Goal: Task Accomplishment & Management: Manage account settings

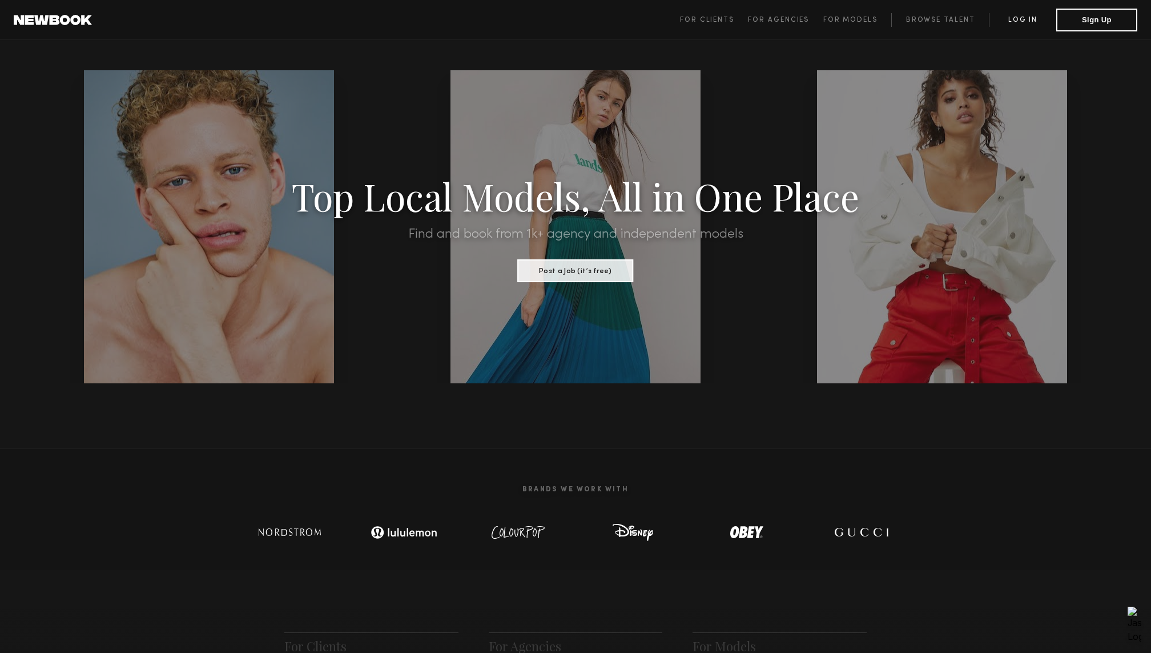
click at [1025, 21] on link "Log in" at bounding box center [1022, 20] width 67 height 14
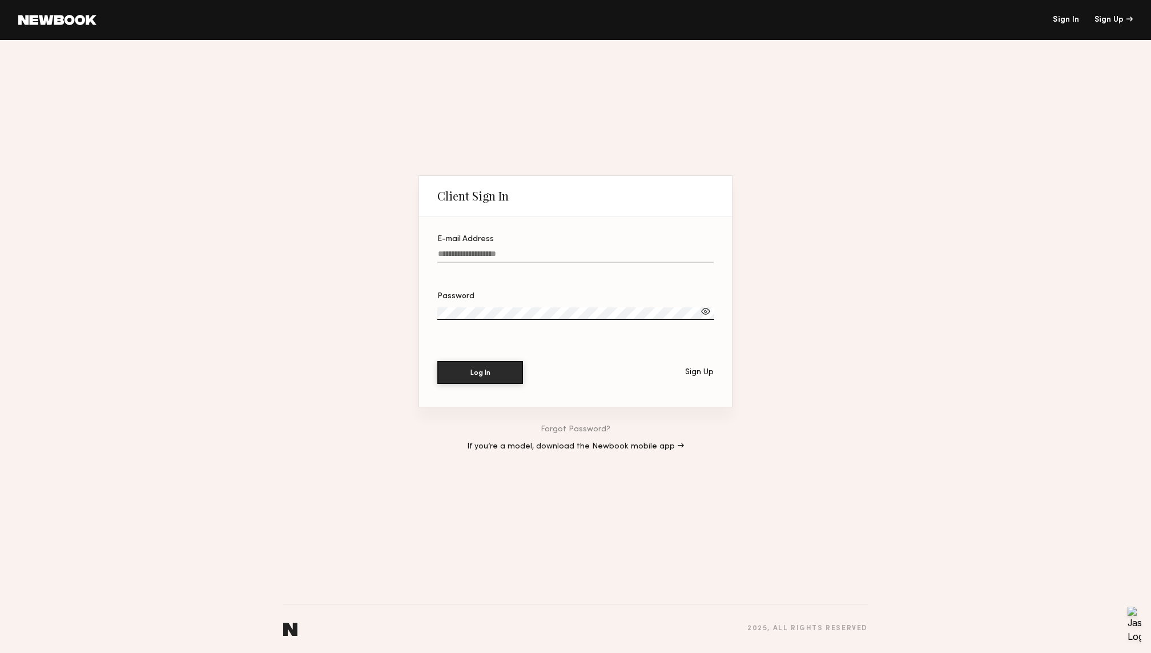
click at [499, 250] on input "E-mail Address" at bounding box center [575, 255] width 276 height 13
type input "**********"
click at [500, 370] on button "Log In" at bounding box center [480, 371] width 86 height 23
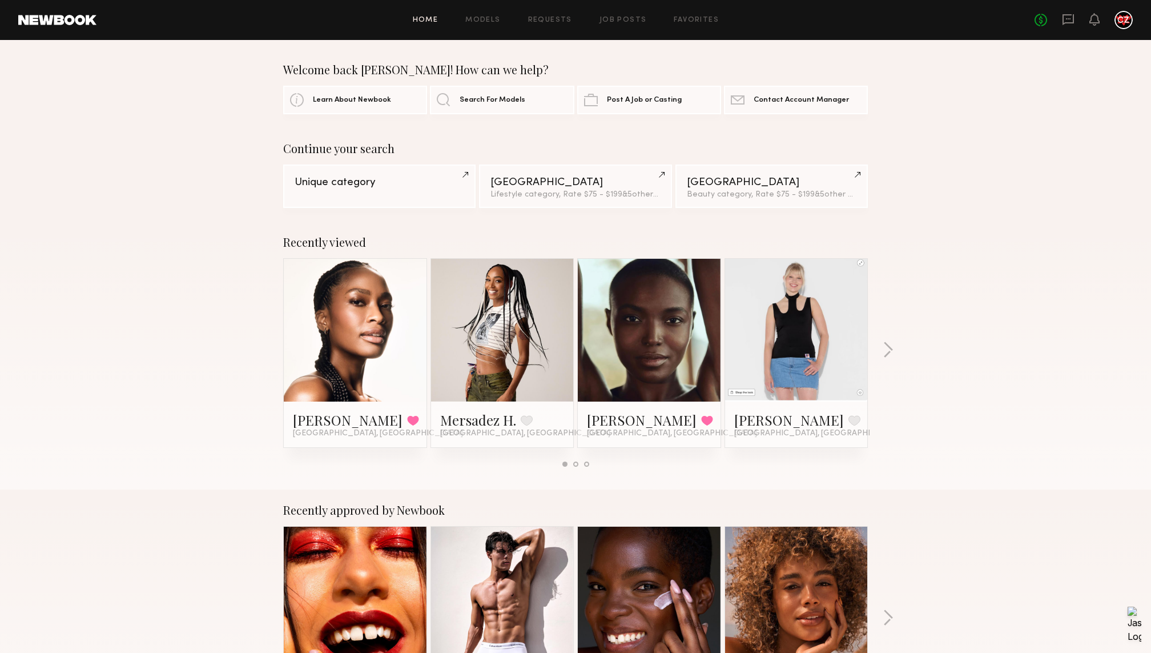
scroll to position [3, 0]
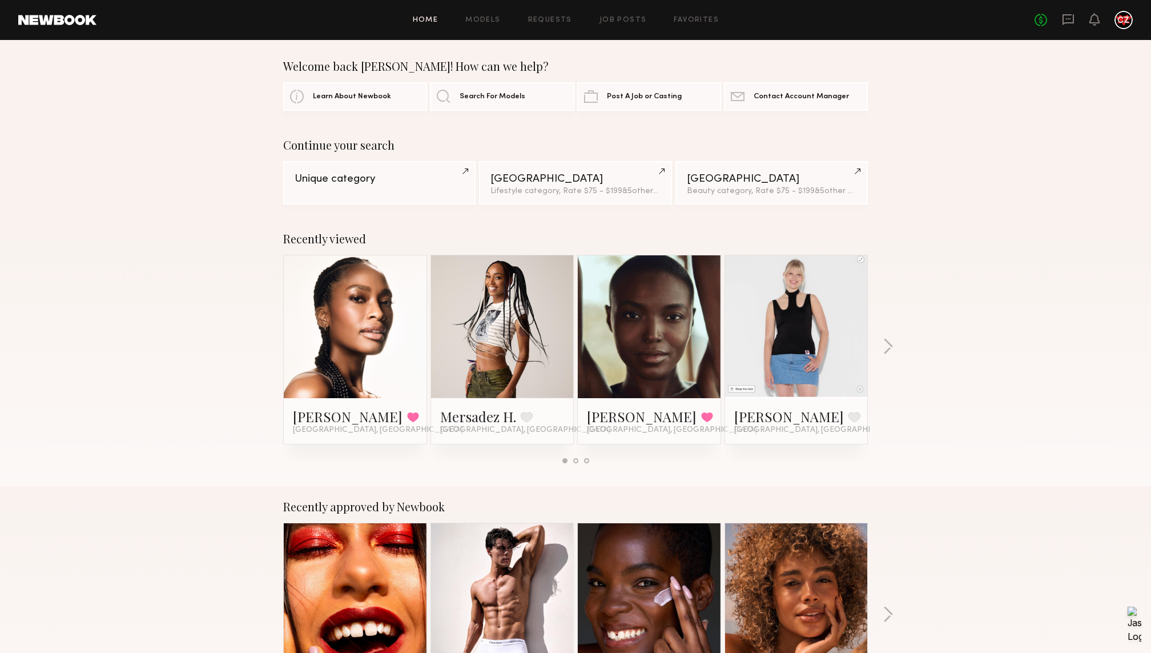
click at [184, 594] on div "Recently approved by Newbook [PERSON_NAME] Favorite [GEOGRAPHIC_DATA], [GEOGRAP…" at bounding box center [575, 620] width 1151 height 268
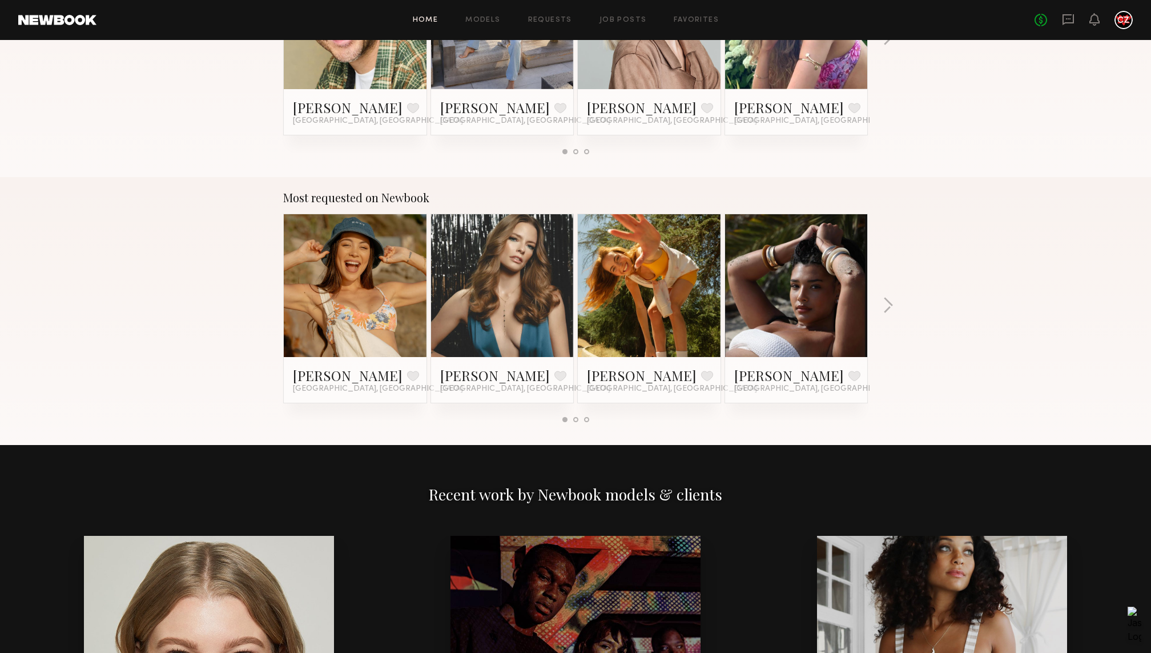
scroll to position [0, 0]
